Goal: Information Seeking & Learning: Understand process/instructions

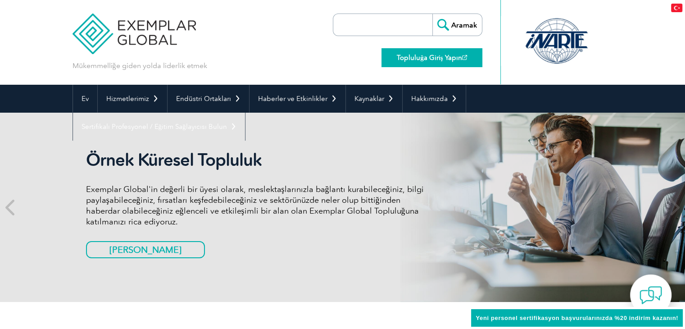
click at [431, 59] on font "Topluluğa Giriş Yapın" at bounding box center [429, 58] width 65 height 8
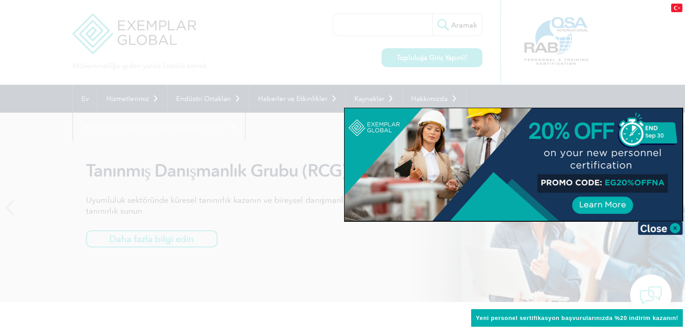
click at [331, 37] on div at bounding box center [342, 164] width 685 height 329
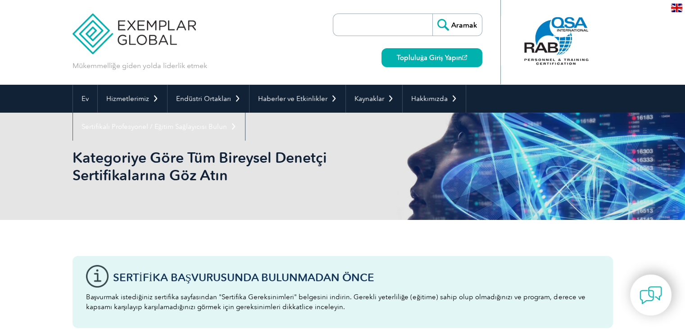
click at [373, 23] on input "search" at bounding box center [385, 25] width 95 height 22
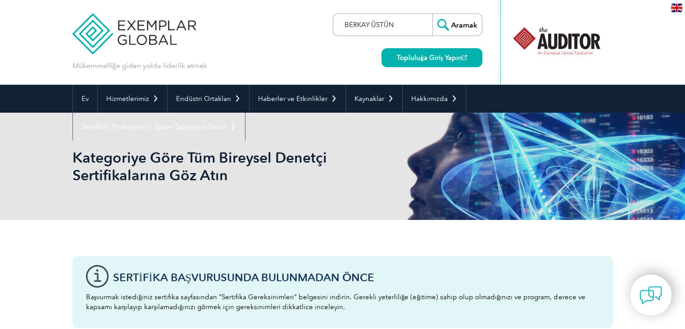
type input "BERKAY ÜSTÜN"
click at [478, 21] on input "Aramak" at bounding box center [457, 25] width 50 height 22
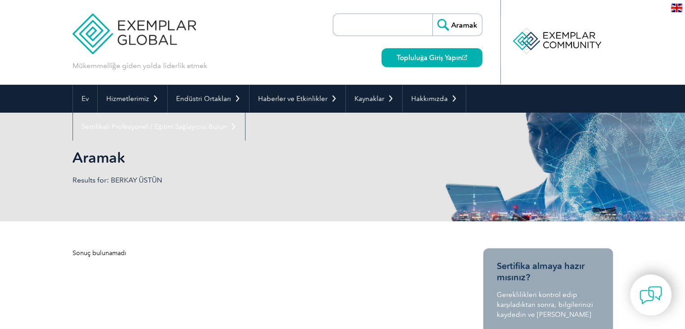
click at [126, 24] on img at bounding box center [134, 27] width 124 height 54
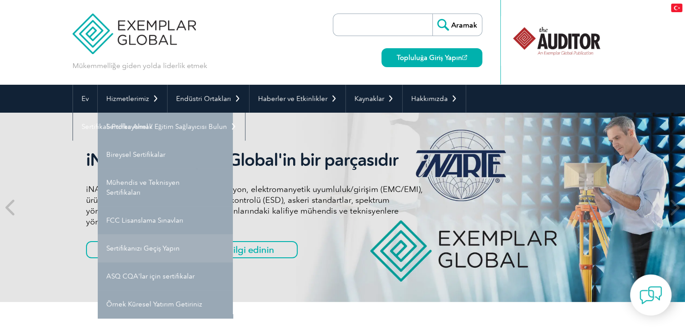
click at [144, 244] on font "Sertifikanızı Geçiş Yapın" at bounding box center [143, 248] width 74 height 8
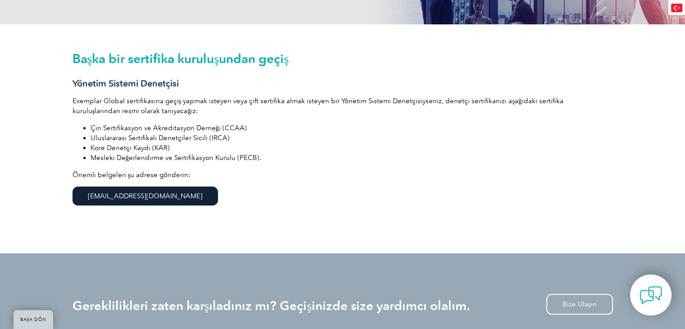
scroll to position [216, 0]
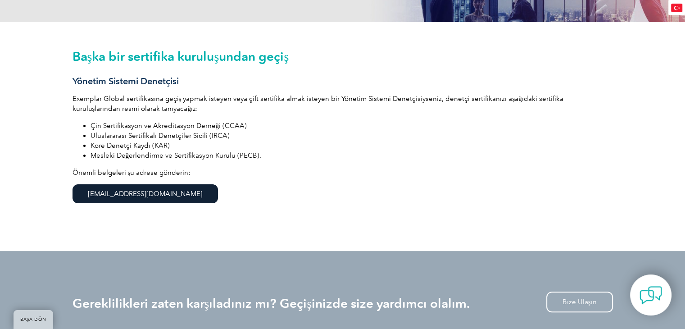
click at [152, 191] on font "[EMAIL_ADDRESS][DOMAIN_NAME]" at bounding box center [145, 194] width 115 height 8
click at [477, 215] on div "Başka bir sertifika kuruluşundan geçiş Yönetim Sistemi Denetçisi Exemplar Globa…" at bounding box center [342, 136] width 540 height 229
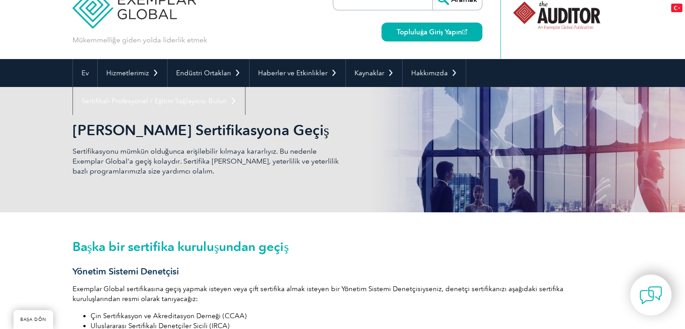
scroll to position [0, 0]
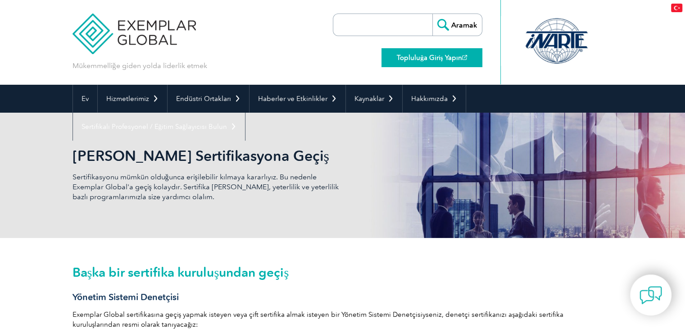
click at [439, 58] on font "Topluluğa Giriş Yapın" at bounding box center [429, 58] width 65 height 8
